Goal: Navigation & Orientation: Find specific page/section

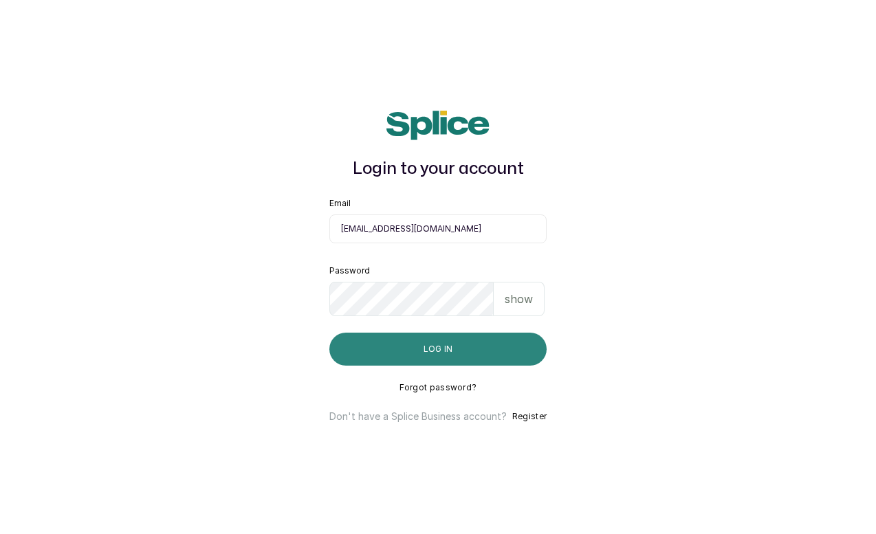
click at [425, 348] on button "Log in" at bounding box center [437, 349] width 217 height 33
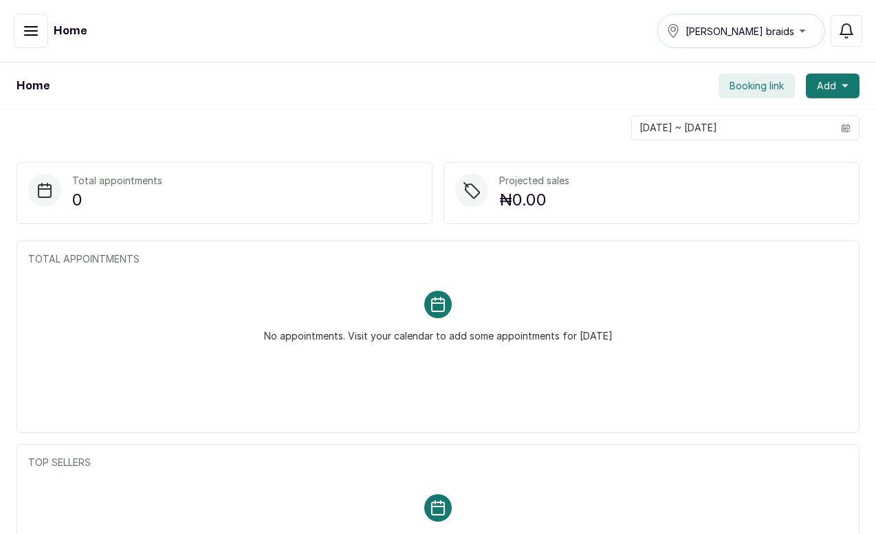
click at [27, 31] on icon "button" at bounding box center [31, 31] width 12 height 8
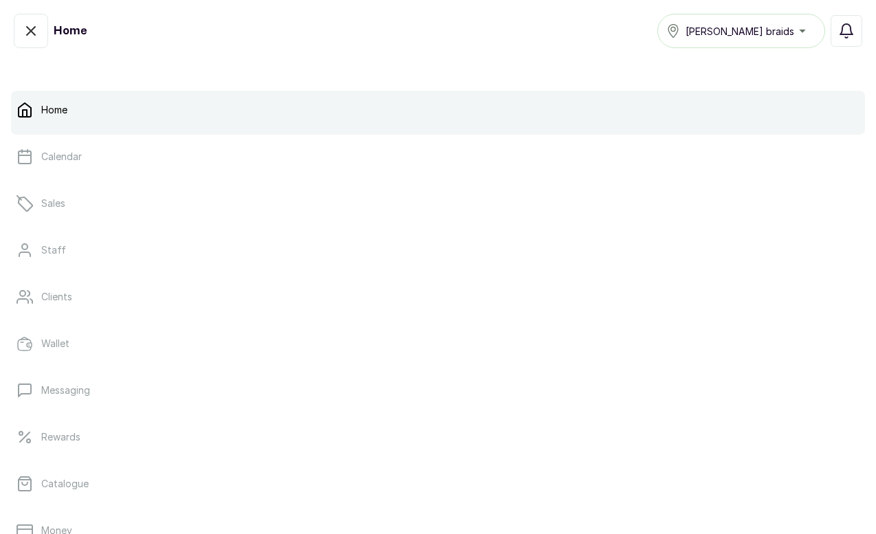
click at [63, 109] on p "Home" at bounding box center [54, 110] width 26 height 14
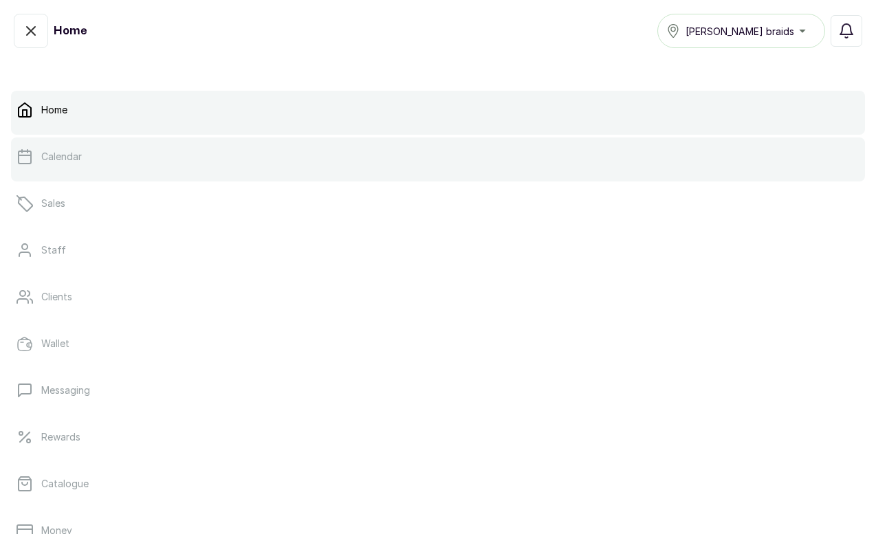
click at [52, 166] on link "Calendar" at bounding box center [438, 157] width 854 height 39
